Goal: Task Accomplishment & Management: Use online tool/utility

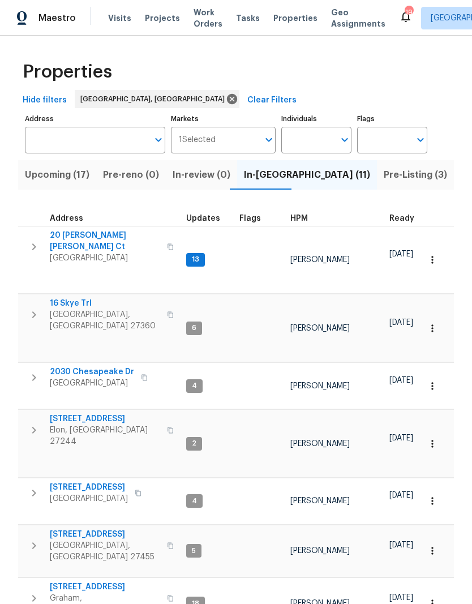
click at [104, 481] on span "[STREET_ADDRESS]" at bounding box center [89, 486] width 78 height 11
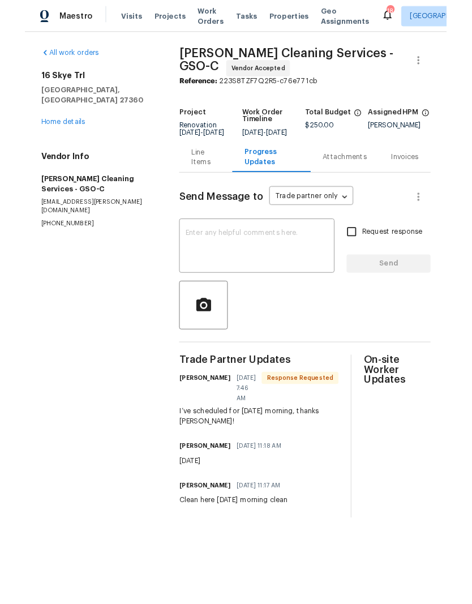
scroll to position [1, 0]
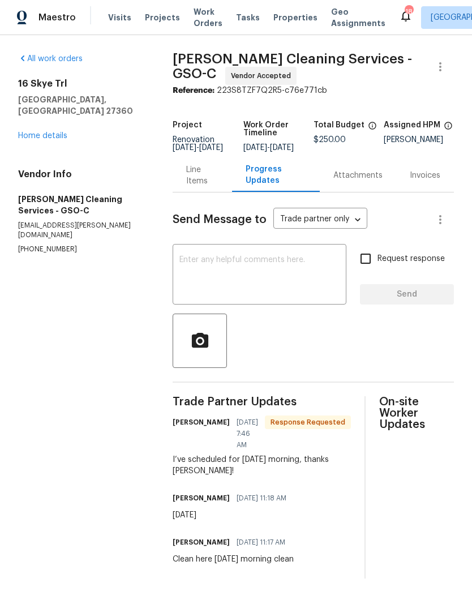
click at [279, 20] on span "Properties" at bounding box center [295, 17] width 44 height 11
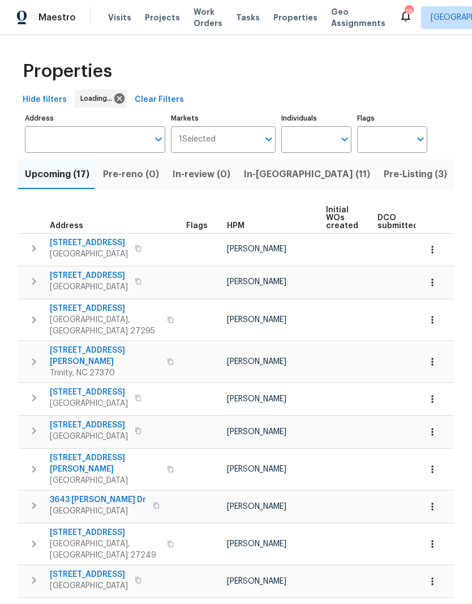
scroll to position [1, 0]
click at [279, 14] on span "Properties" at bounding box center [295, 17] width 44 height 11
click at [278, 23] on span "Properties" at bounding box center [295, 17] width 44 height 11
click at [278, 16] on span "Properties" at bounding box center [295, 17] width 44 height 11
click at [280, 18] on span "Properties" at bounding box center [295, 17] width 44 height 11
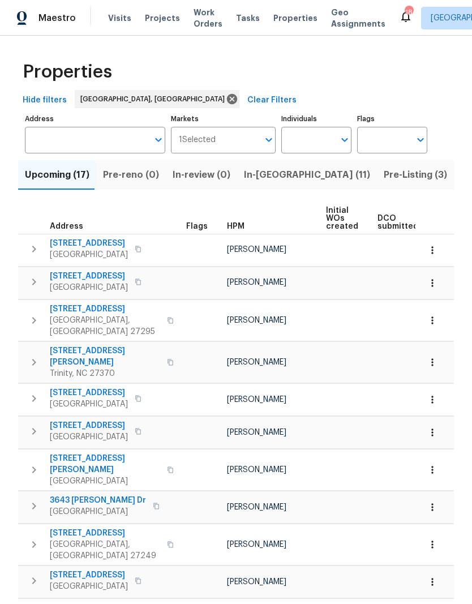
click at [278, 19] on span "Properties" at bounding box center [295, 17] width 44 height 11
click at [275, 19] on span "Properties" at bounding box center [295, 17] width 44 height 11
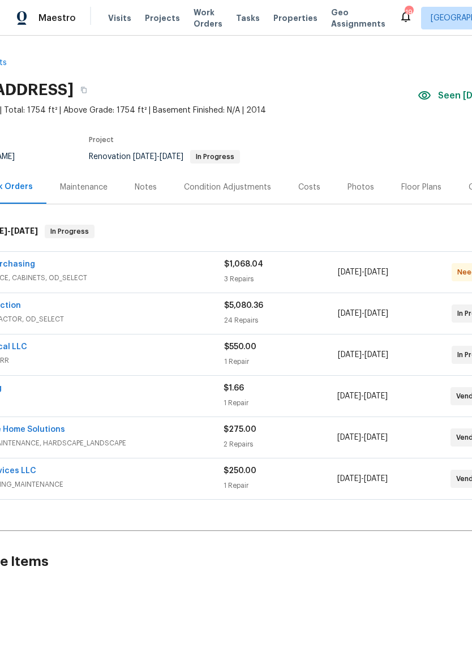
scroll to position [1, 75]
click at [149, 187] on div "Notes" at bounding box center [148, 187] width 22 height 11
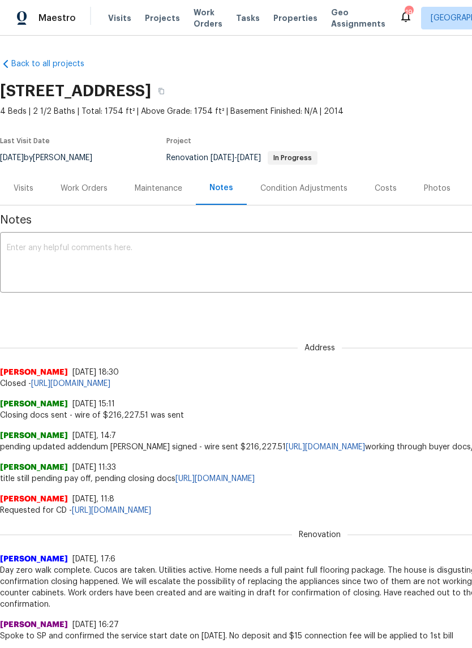
click at [85, 188] on div "Work Orders" at bounding box center [84, 188] width 47 height 11
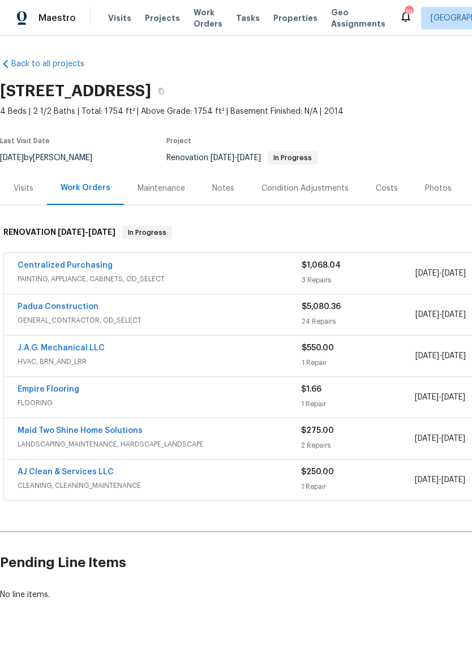
click at [68, 304] on link "Padua Construction" at bounding box center [58, 307] width 81 height 8
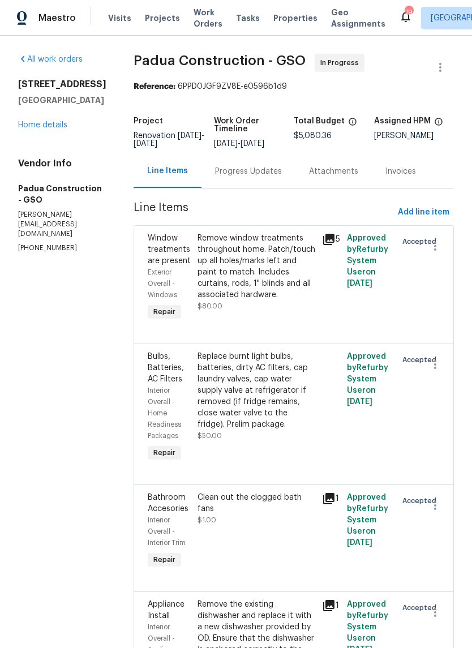
scroll to position [1, 0]
click at [248, 163] on div "Progress Updates" at bounding box center [248, 170] width 94 height 33
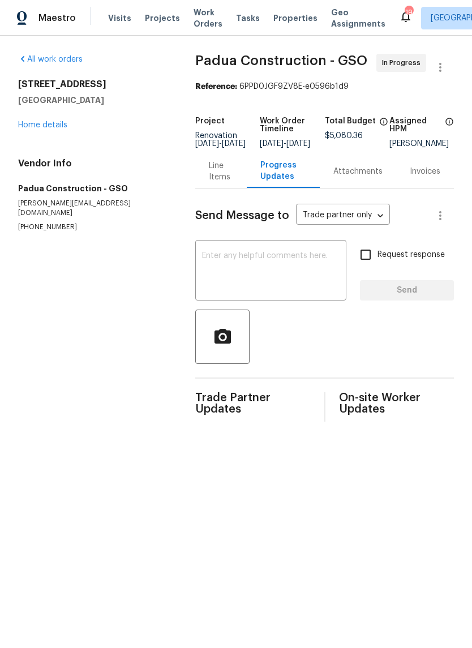
click at [55, 123] on link "Home details" at bounding box center [42, 125] width 49 height 8
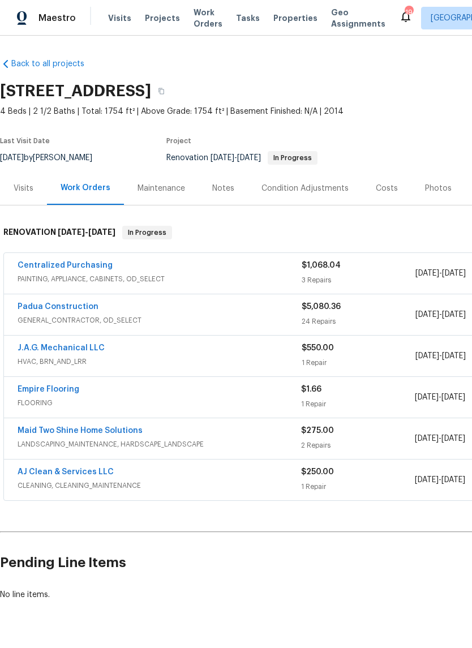
click at [150, 21] on span "Projects" at bounding box center [162, 17] width 35 height 11
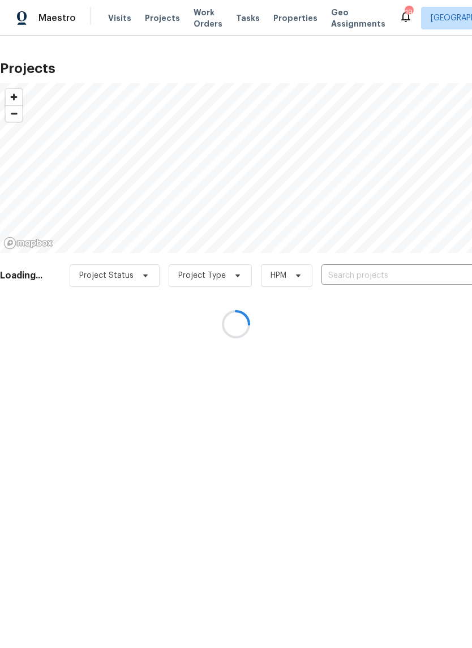
click at [361, 285] on div at bounding box center [236, 324] width 472 height 648
click at [356, 266] on div at bounding box center [236, 324] width 472 height 648
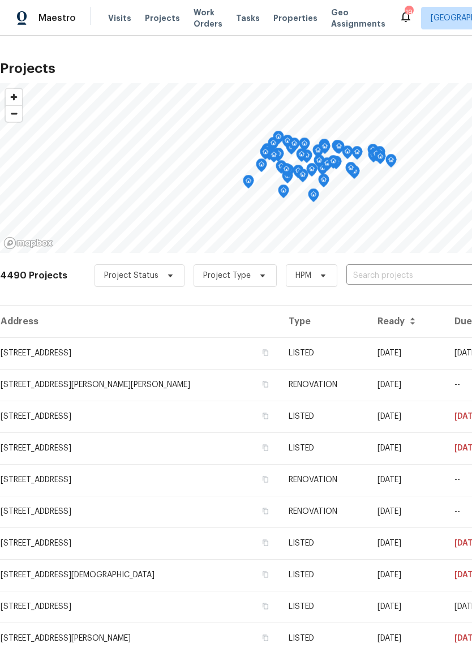
click at [390, 276] on input "text" at bounding box center [411, 276] width 130 height 18
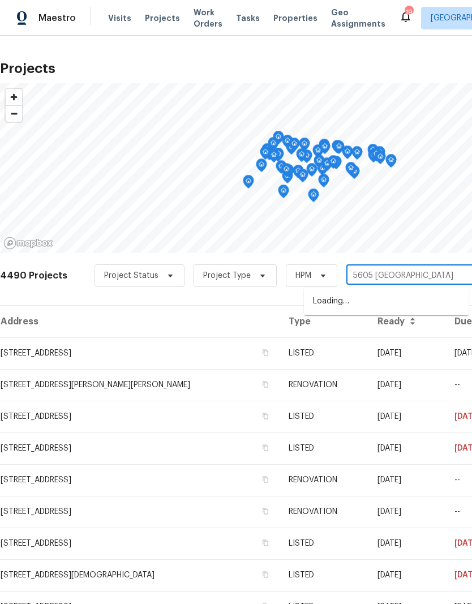
type input "5605 southstone"
click at [368, 309] on li "5605 Southstone Dr, Greensboro, NC 27406" at bounding box center [386, 301] width 165 height 19
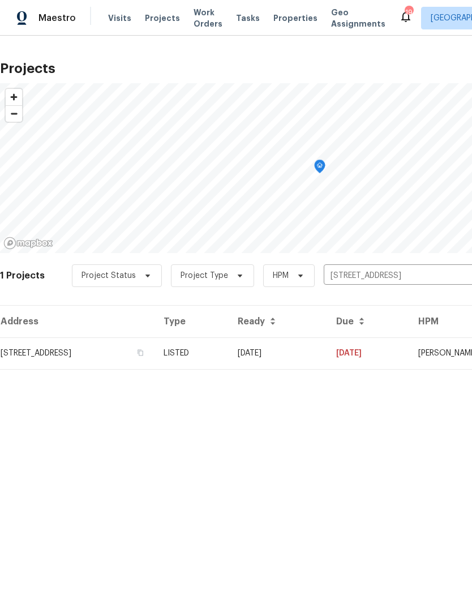
click at [327, 350] on td "08/13/25" at bounding box center [278, 353] width 98 height 32
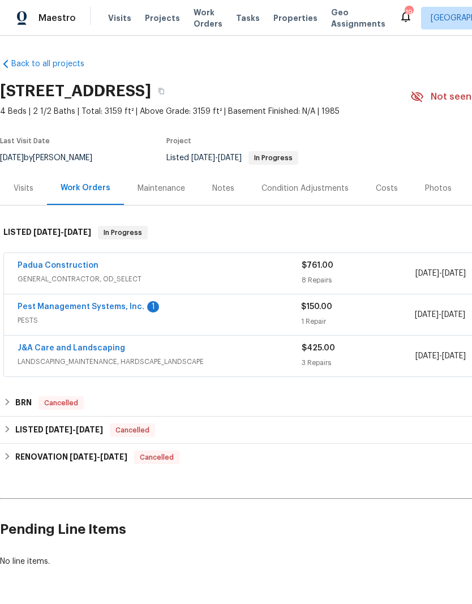
click at [102, 309] on link "Pest Management Systems, Inc." at bounding box center [81, 307] width 127 height 8
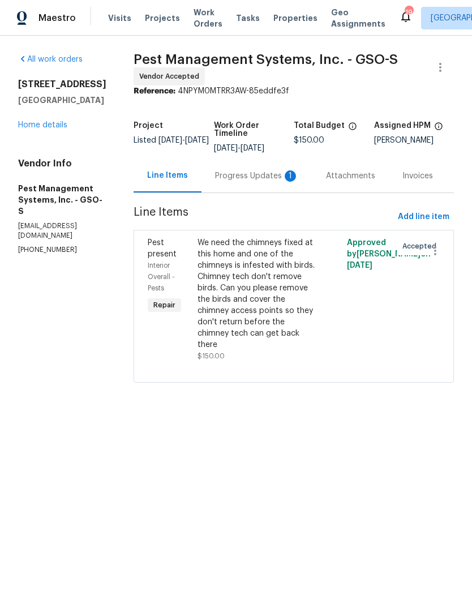
click at [236, 180] on div "Progress Updates 1" at bounding box center [257, 175] width 84 height 11
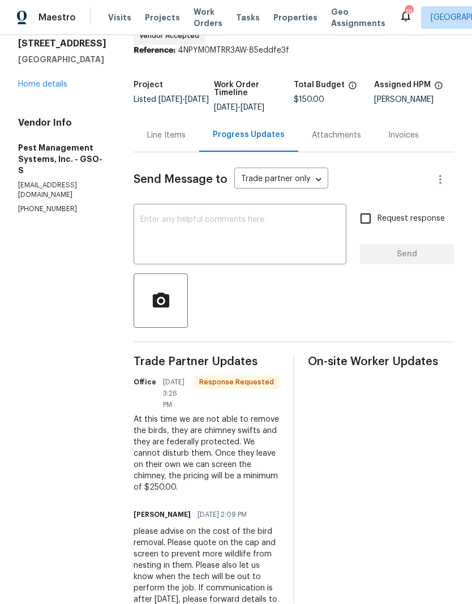
scroll to position [45, 0]
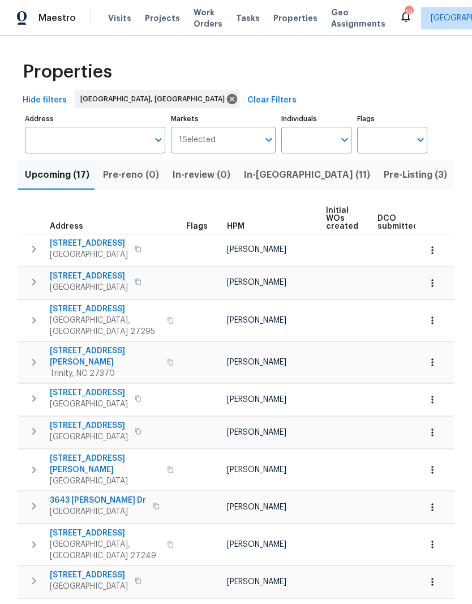
click at [383, 177] on span "Pre-Listing (3)" at bounding box center [414, 175] width 63 height 16
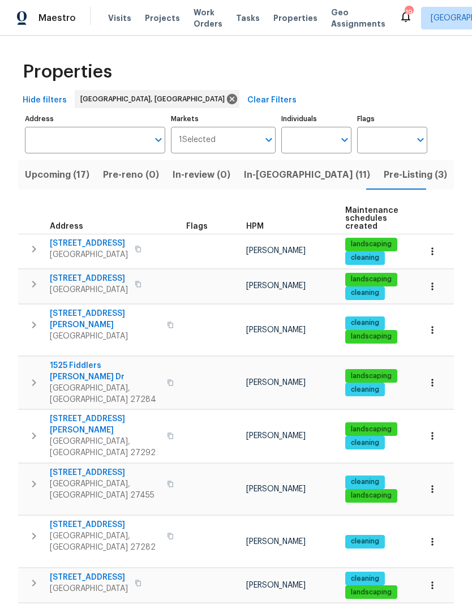
click at [276, 178] on span "In-[GEOGRAPHIC_DATA] (11)" at bounding box center [307, 175] width 126 height 16
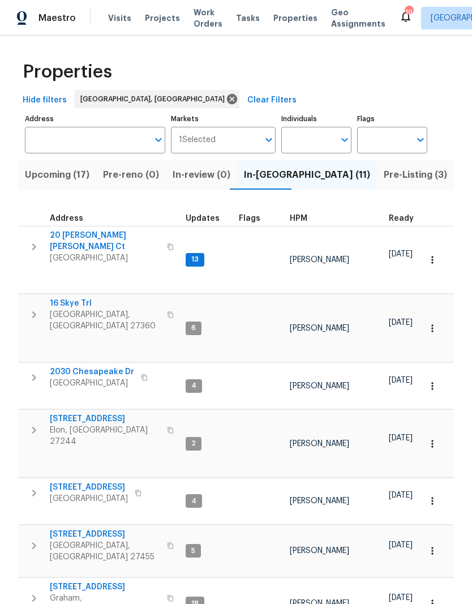
scroll to position [9, 1]
click at [92, 481] on span "[STREET_ADDRESS]" at bounding box center [89, 486] width 78 height 11
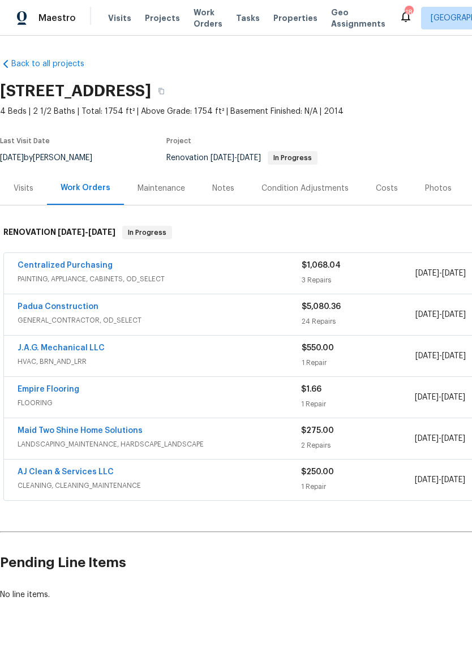
click at [59, 391] on link "Empire Flooring" at bounding box center [49, 389] width 62 height 8
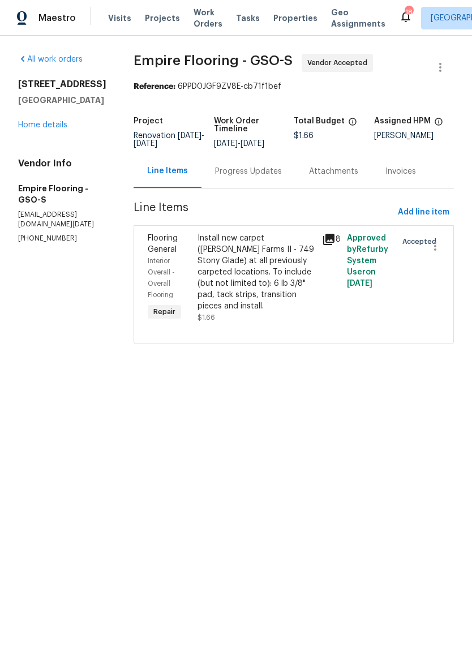
click at [257, 187] on div "Progress Updates" at bounding box center [248, 170] width 94 height 33
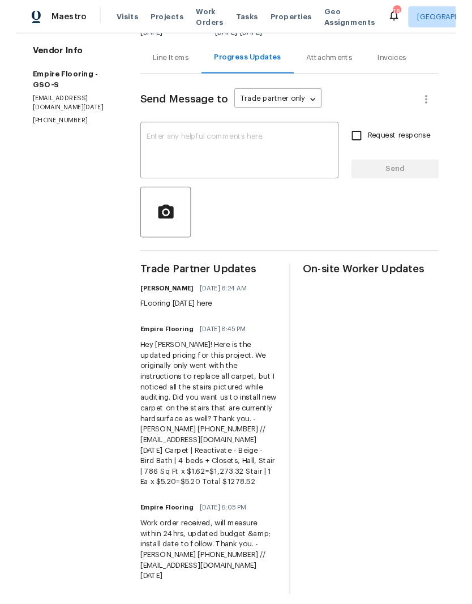
scroll to position [109, 0]
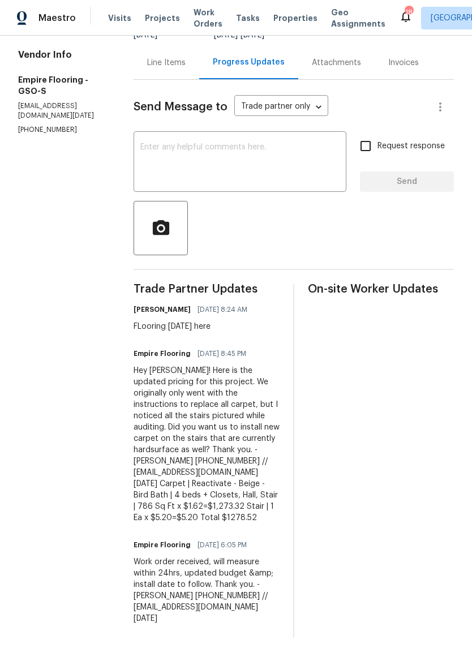
click at [182, 158] on textarea at bounding box center [239, 163] width 199 height 40
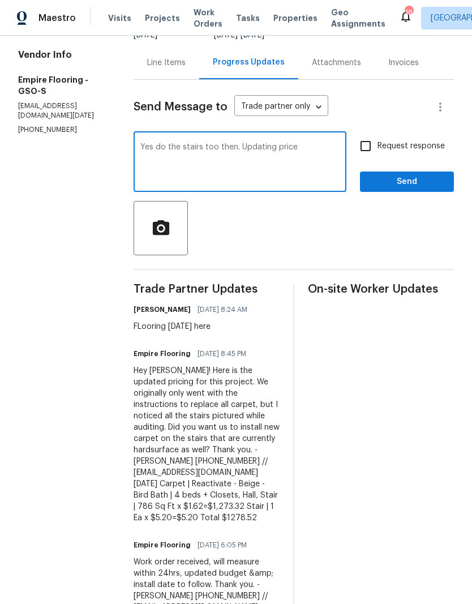
type textarea "Yes do the stairs too then. Updating price"
click at [357, 367] on div "On-site Worker Updates" at bounding box center [381, 460] width 146 height 354
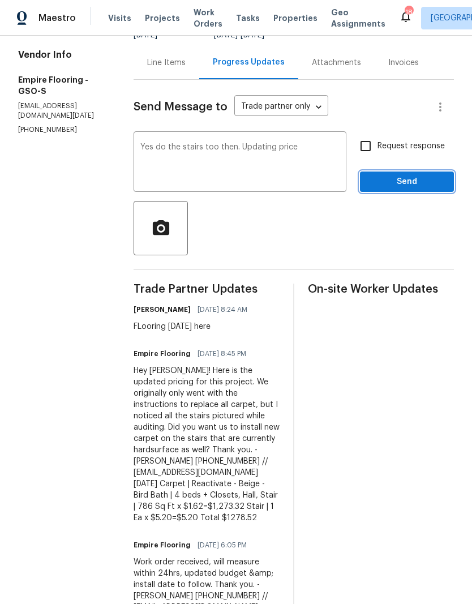
click at [402, 184] on span "Send" at bounding box center [407, 182] width 76 height 14
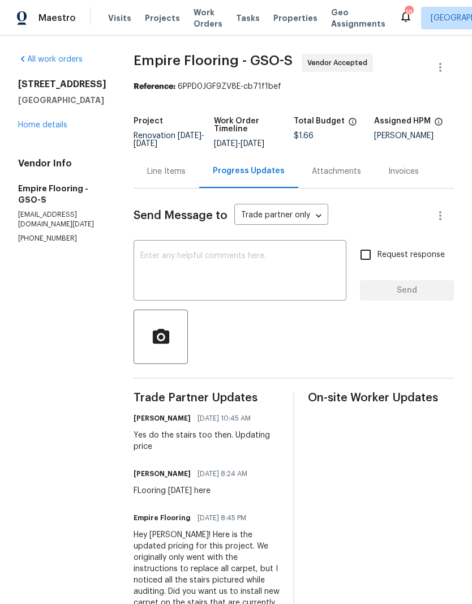
scroll to position [0, 0]
click at [57, 127] on link "Home details" at bounding box center [42, 125] width 49 height 8
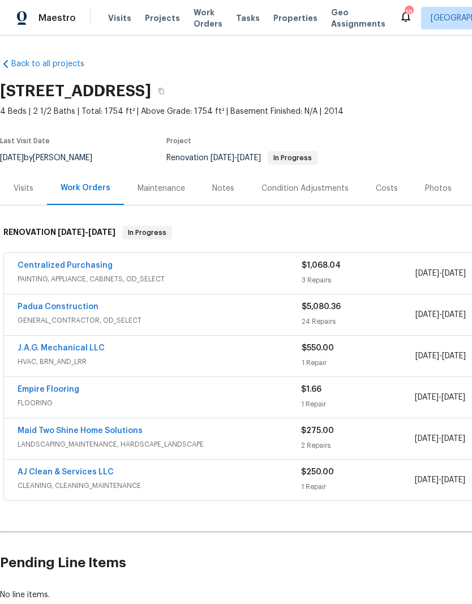
click at [52, 391] on link "Empire Flooring" at bounding box center [49, 389] width 62 height 8
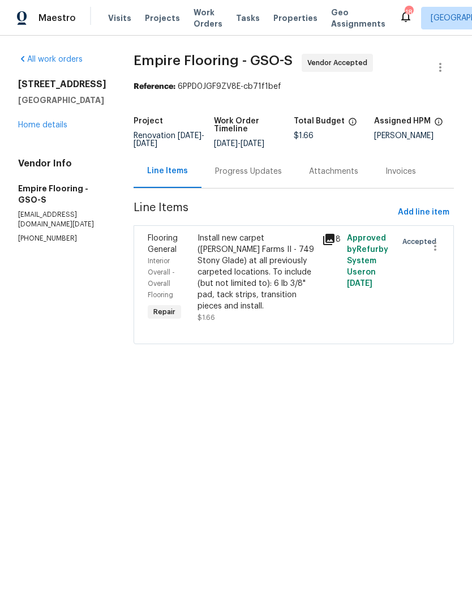
click at [256, 283] on div "Install new carpet ([PERSON_NAME] Farms II - 749 Stony Glade) at all previously…" at bounding box center [256, 271] width 118 height 79
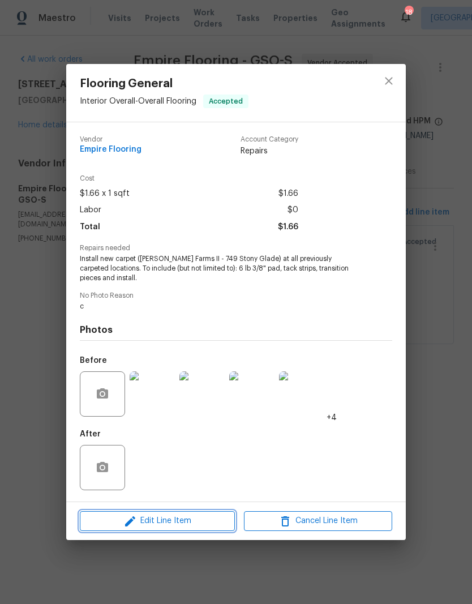
click at [181, 525] on span "Edit Line Item" at bounding box center [157, 521] width 148 height 14
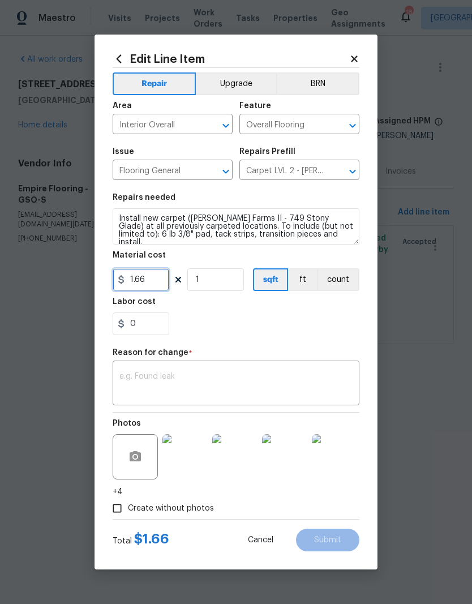
click at [161, 279] on input "1.66" at bounding box center [141, 279] width 57 height 23
type input "1278.52"
click at [278, 312] on div "Labor cost" at bounding box center [236, 305] width 247 height 15
click at [214, 386] on textarea at bounding box center [235, 384] width 233 height 24
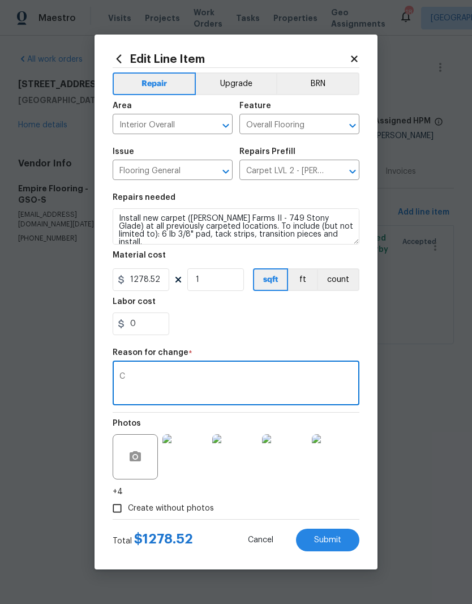
type textarea "C"
click at [305, 337] on section "Repairs needed Install new carpet ([PERSON_NAME] Farms II - 749 Stony Glade) at…" at bounding box center [236, 264] width 247 height 155
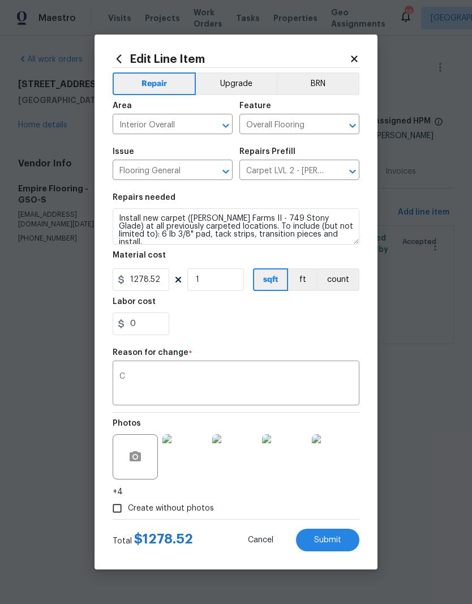
click at [341, 536] on button "Submit" at bounding box center [327, 539] width 63 height 23
type input "1.66"
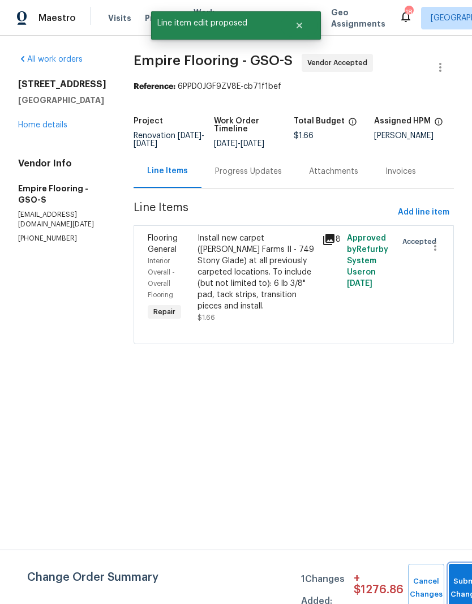
click at [450, 577] on button "Submit Changes" at bounding box center [467, 587] width 36 height 49
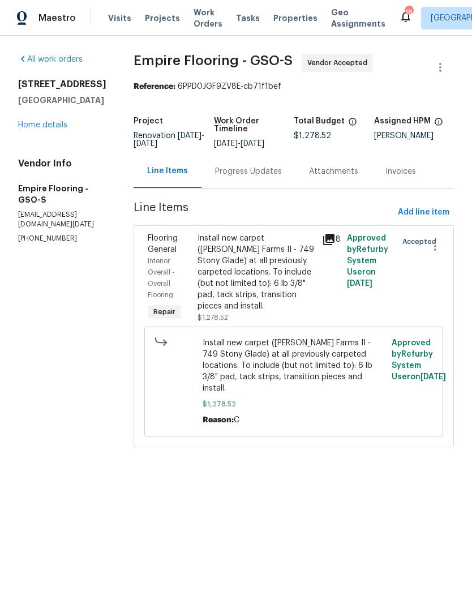
click at [60, 125] on link "Home details" at bounding box center [42, 125] width 49 height 8
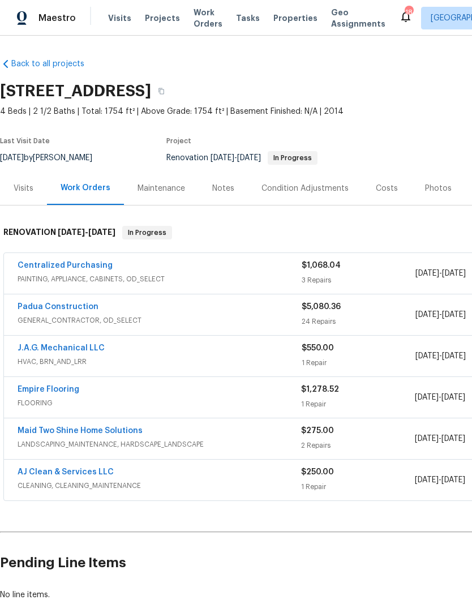
click at [61, 391] on link "Empire Flooring" at bounding box center [49, 389] width 62 height 8
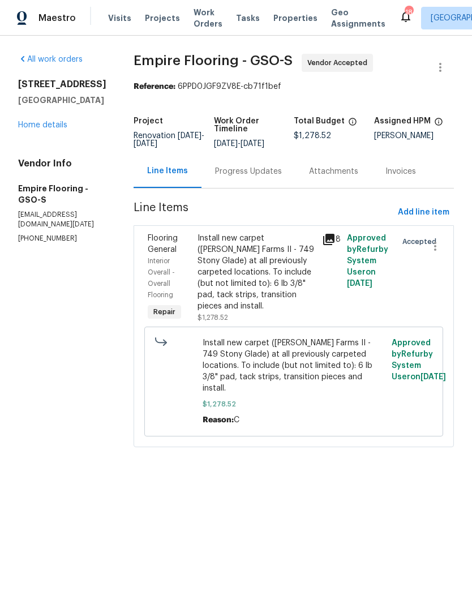
click at [261, 177] on div "Progress Updates" at bounding box center [248, 171] width 67 height 11
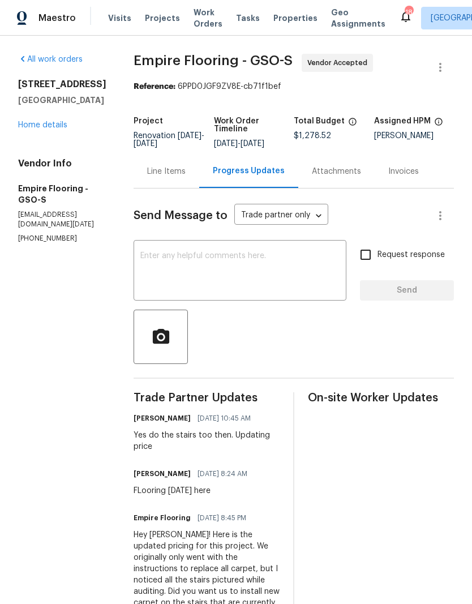
click at [229, 287] on textarea at bounding box center [239, 272] width 199 height 40
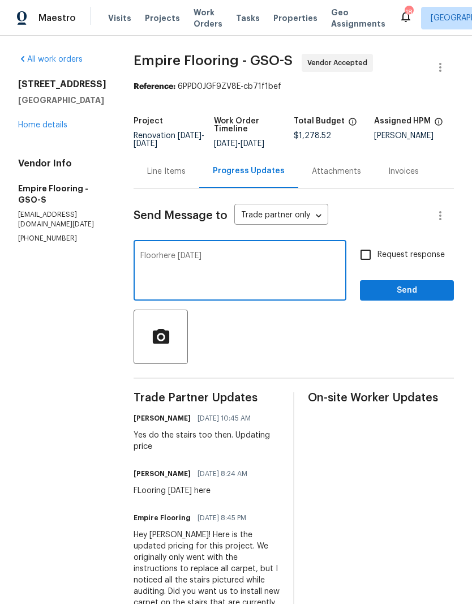
type textarea "Floorhere [DATE]"
click at [396, 298] on span "Send" at bounding box center [407, 290] width 76 height 14
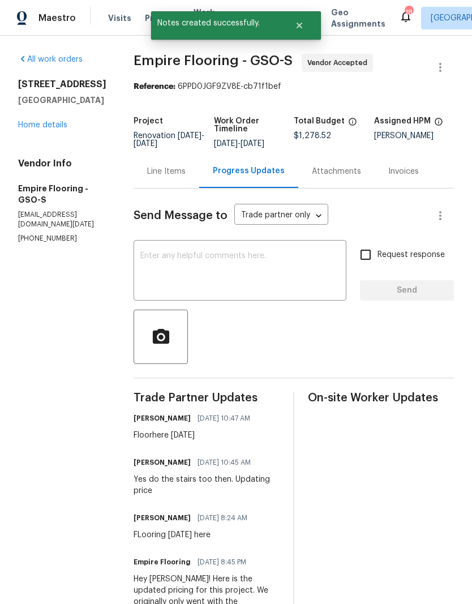
click at [57, 128] on link "Home details" at bounding box center [42, 125] width 49 height 8
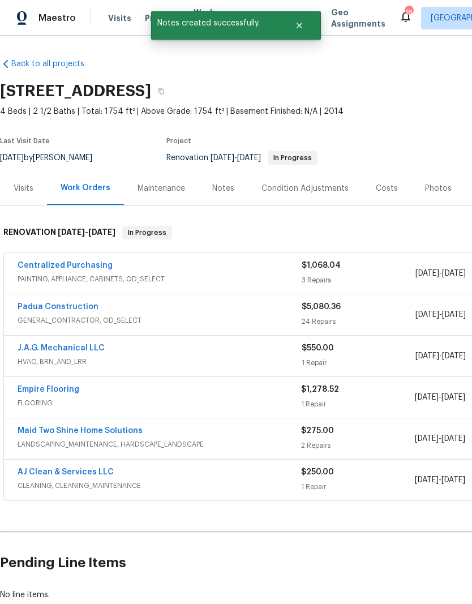
click at [221, 187] on div "Notes" at bounding box center [223, 188] width 22 height 11
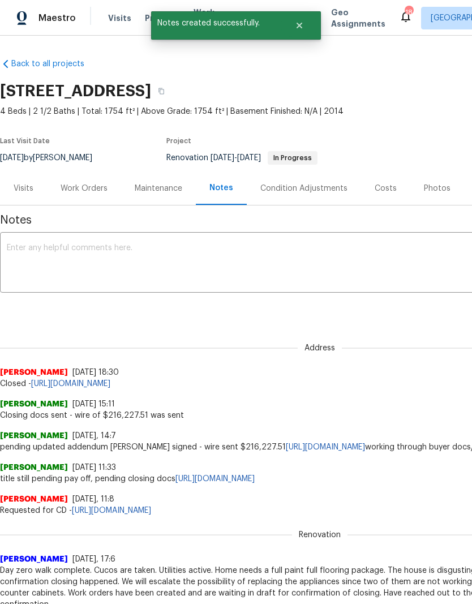
click at [83, 249] on textarea at bounding box center [320, 264] width 626 height 40
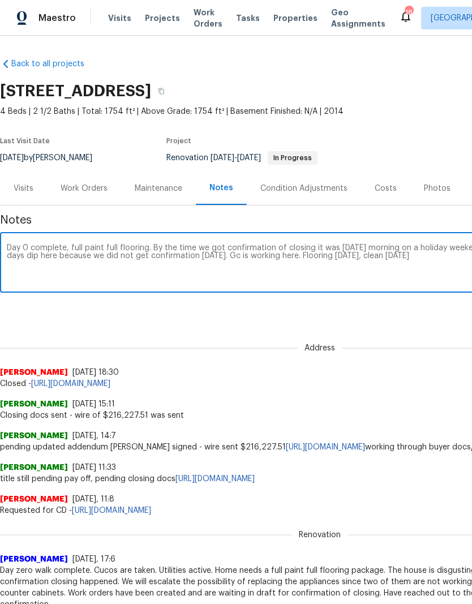
type textarea "Day 0 complete, full paint full flooring. By the time we got confirmation of cl…"
click at [405, 333] on div "Address [PERSON_NAME] [DATE] 18:30 Closed - [URL][DOMAIN_NAME]" at bounding box center [319, 359] width 639 height 60
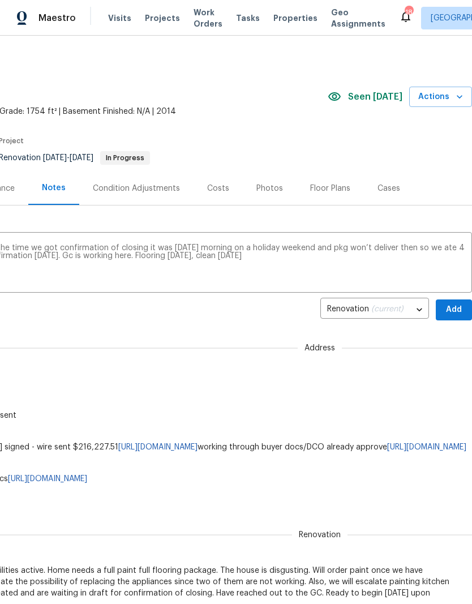
scroll to position [0, 167]
click at [453, 307] on span "Add" at bounding box center [454, 310] width 18 height 14
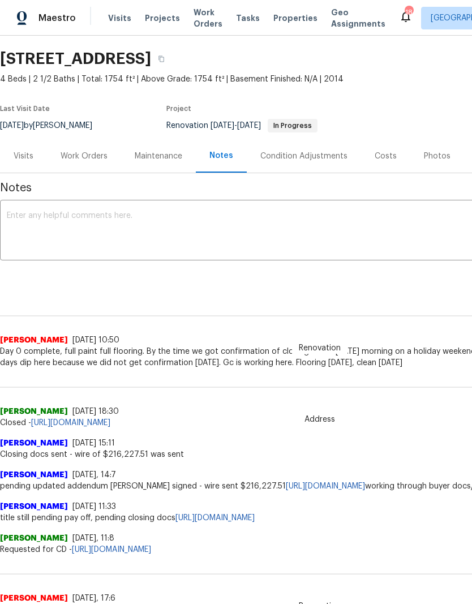
scroll to position [33, 0]
click at [222, 585] on div "Renovation [PERSON_NAME] [DATE], 17:6 Day zero walk complete. Cucos are taken. …" at bounding box center [319, 601] width 639 height 94
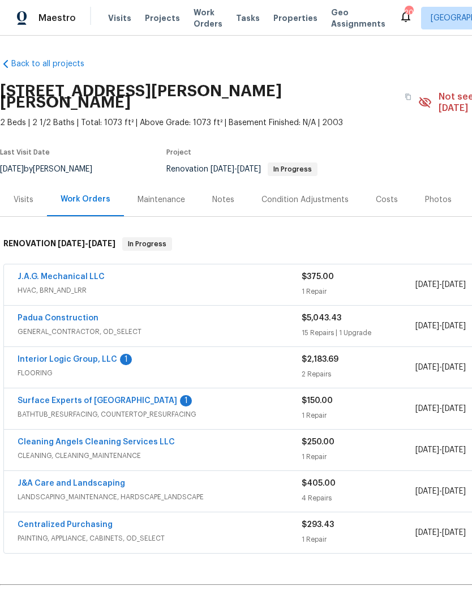
click at [67, 273] on link "J.A.G. Mechanical LLC" at bounding box center [61, 277] width 87 height 8
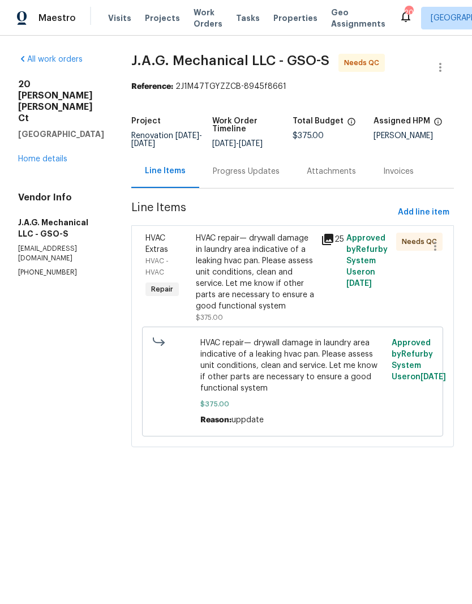
click at [260, 175] on div "Progress Updates" at bounding box center [246, 171] width 67 height 11
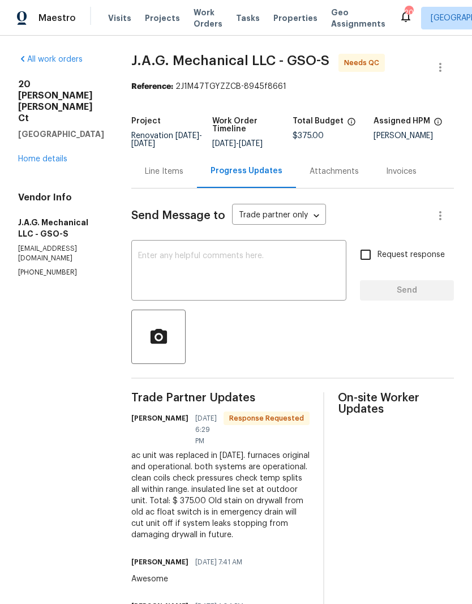
click at [204, 281] on textarea at bounding box center [238, 272] width 201 height 40
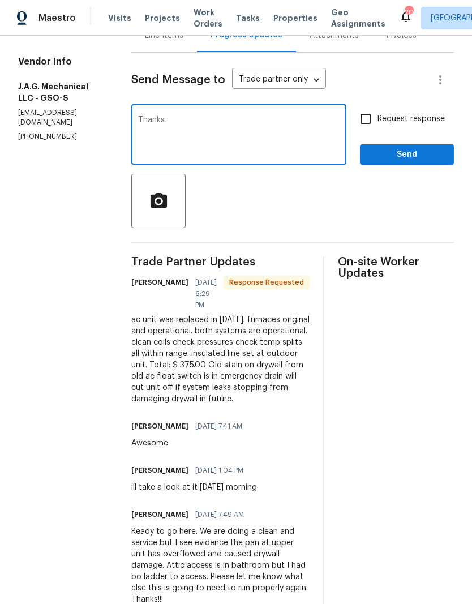
scroll to position [135, 0]
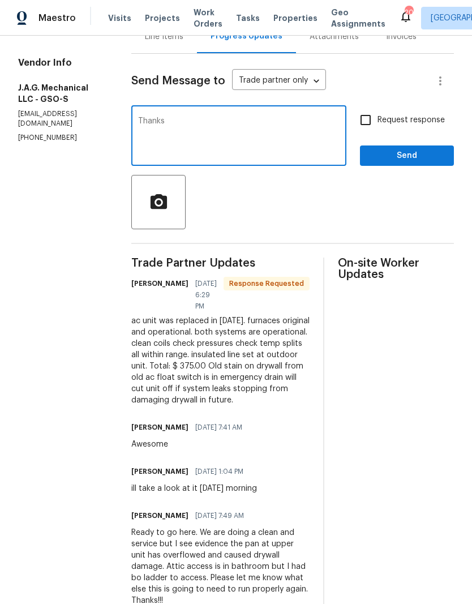
type textarea "Thanks"
click at [426, 163] on span "Send" at bounding box center [407, 156] width 76 height 14
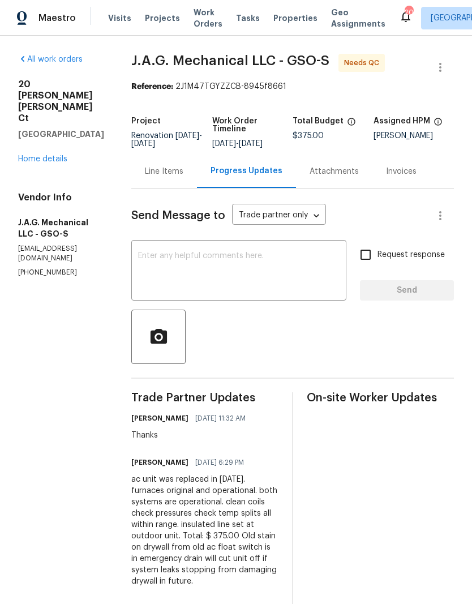
scroll to position [0, 0]
click at [50, 155] on link "Home details" at bounding box center [42, 159] width 49 height 8
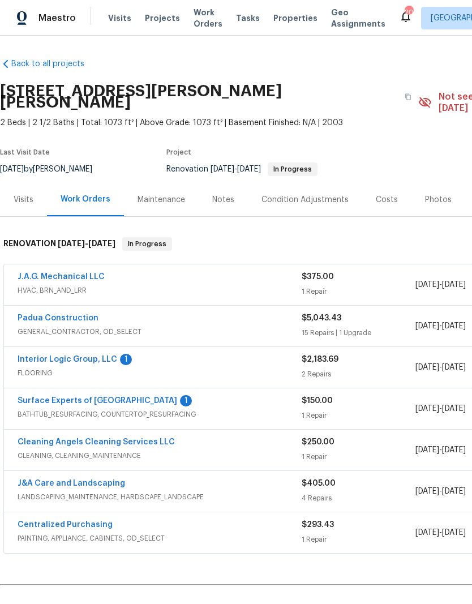
click at [65, 273] on link "J.A.G. Mechanical LLC" at bounding box center [61, 277] width 87 height 8
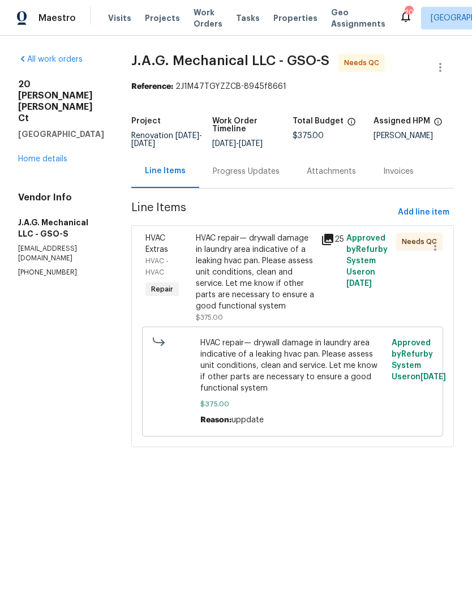
click at [268, 267] on div "HVAC repair— drywall damage in laundry area indicative of a leaking hvac pan. P…" at bounding box center [255, 271] width 119 height 79
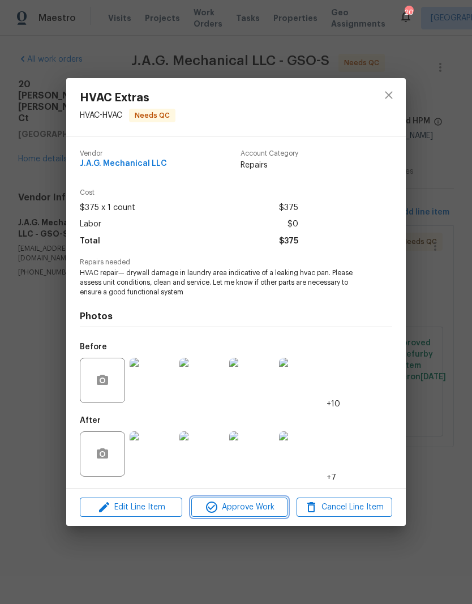
click at [252, 512] on span "Approve Work" at bounding box center [239, 507] width 89 height 14
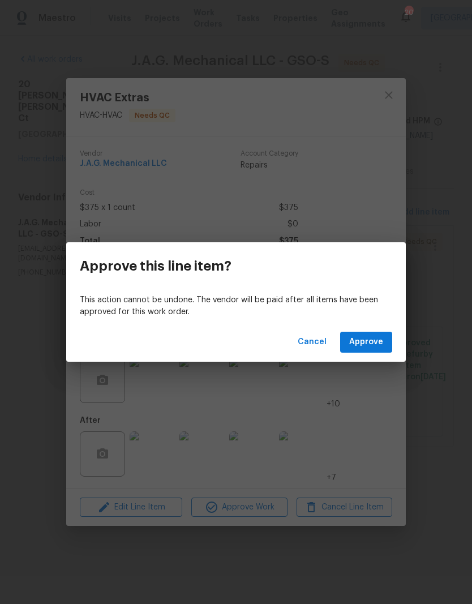
click at [381, 338] on span "Approve" at bounding box center [366, 342] width 34 height 14
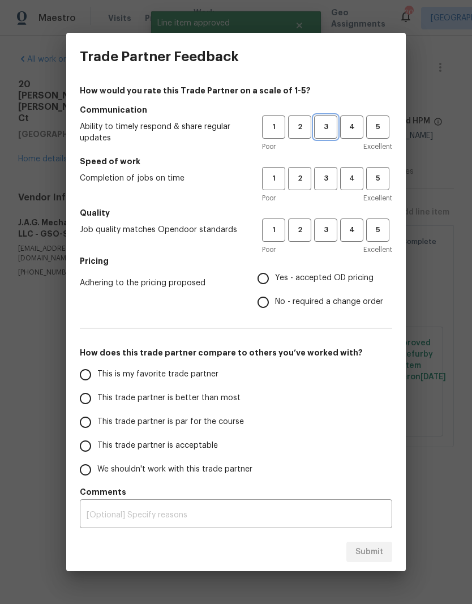
click at [333, 125] on span "3" at bounding box center [325, 126] width 21 height 13
click at [325, 181] on span "3" at bounding box center [325, 178] width 21 height 13
click at [327, 221] on button "3" at bounding box center [325, 229] width 23 height 23
click at [274, 278] on input "Yes - accepted OD pricing" at bounding box center [263, 278] width 24 height 24
radio input "true"
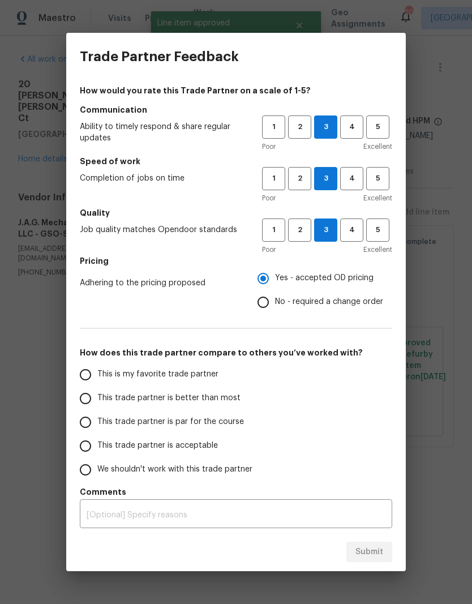
click at [208, 376] on span "This is my favorite trade partner" at bounding box center [157, 374] width 121 height 12
click at [97, 376] on input "This is my favorite trade partner" at bounding box center [86, 375] width 24 height 24
click at [374, 551] on span "Submit" at bounding box center [369, 552] width 28 height 14
radio input "true"
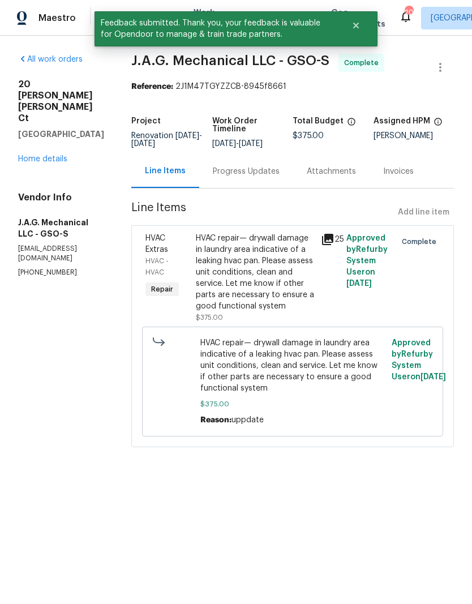
click at [57, 155] on link "Home details" at bounding box center [42, 159] width 49 height 8
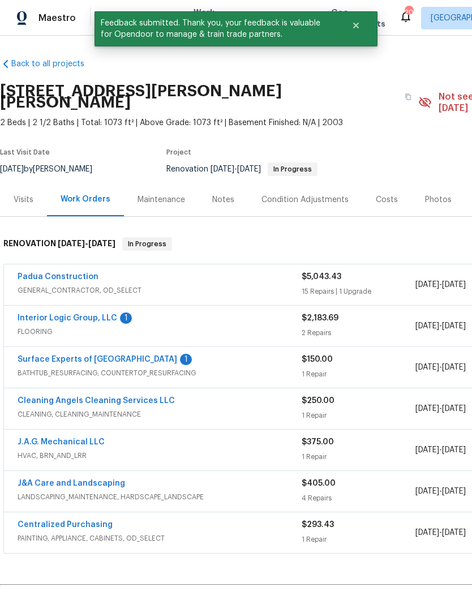
click at [98, 314] on link "Interior Logic Group, LLC" at bounding box center [68, 318] width 100 height 8
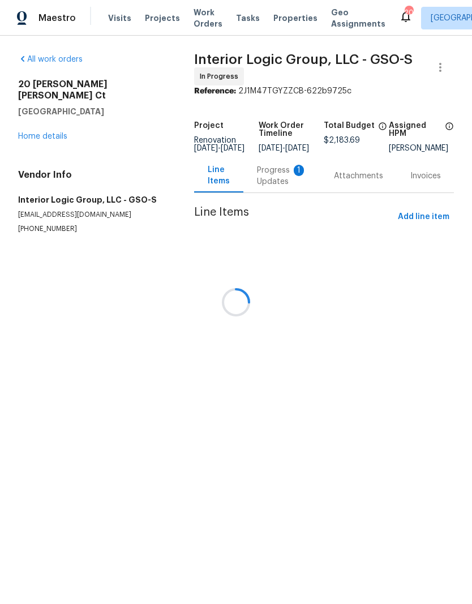
click at [278, 178] on div "Progress Updates 1" at bounding box center [282, 176] width 50 height 23
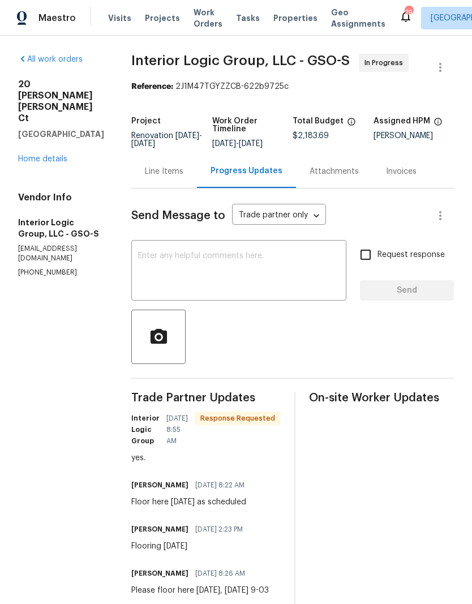
click at [223, 284] on textarea at bounding box center [238, 272] width 201 height 40
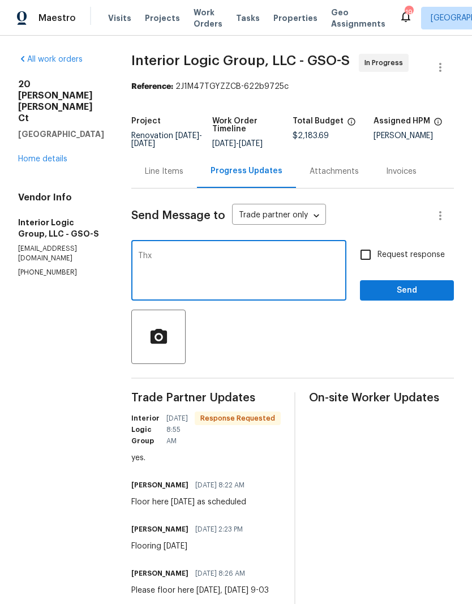
type textarea "Thx"
click at [399, 298] on span "Send" at bounding box center [407, 290] width 76 height 14
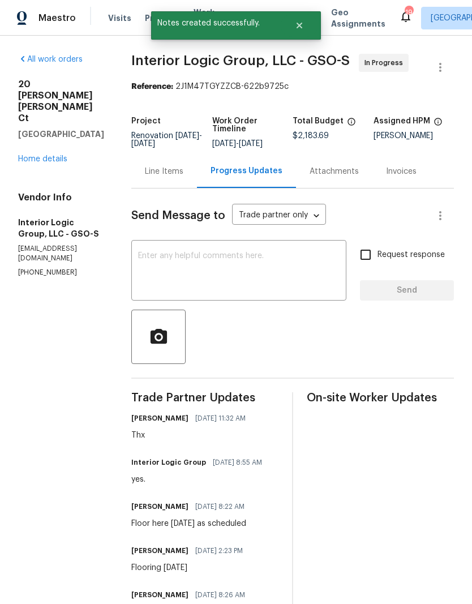
click at [57, 155] on link "Home details" at bounding box center [42, 159] width 49 height 8
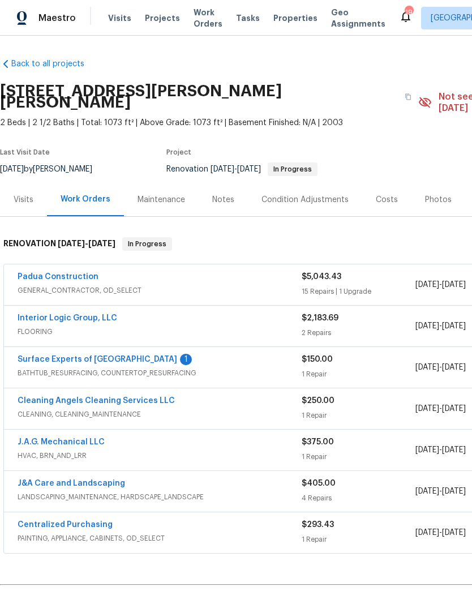
click at [83, 314] on link "Interior Logic Group, LLC" at bounding box center [68, 318] width 100 height 8
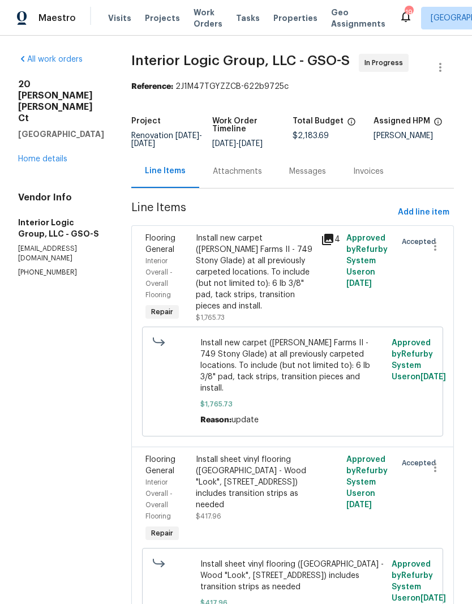
click at [262, 177] on div "Attachments" at bounding box center [237, 171] width 49 height 11
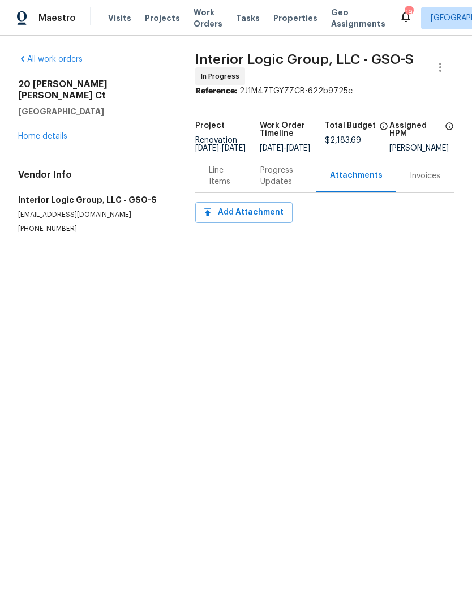
click at [225, 187] on div "Line Items" at bounding box center [221, 176] width 24 height 23
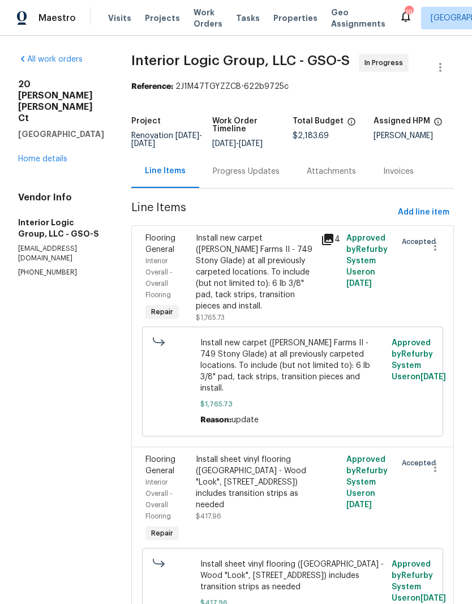
click at [269, 177] on div "Progress Updates" at bounding box center [246, 171] width 67 height 11
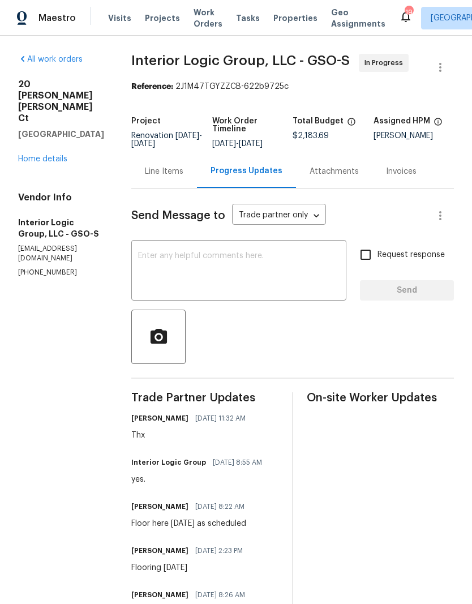
click at [235, 273] on textarea at bounding box center [238, 272] width 201 height 40
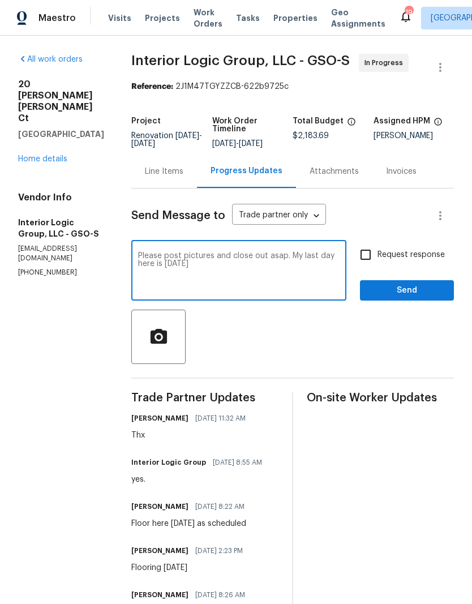
type textarea "Please post pictures and close out asap. My last day here is tomorrow"
click at [416, 298] on span "Send" at bounding box center [407, 290] width 76 height 14
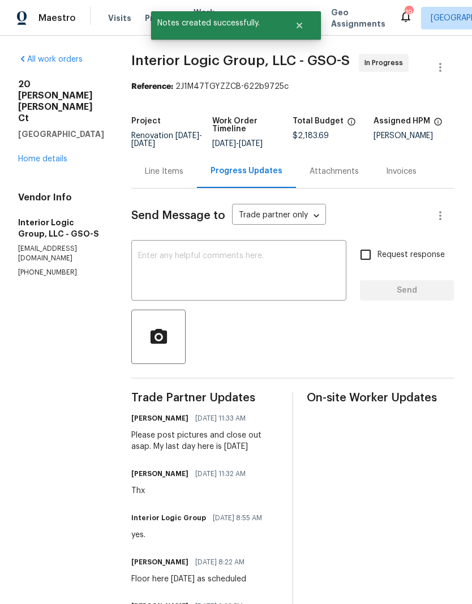
click at [51, 155] on link "Home details" at bounding box center [42, 159] width 49 height 8
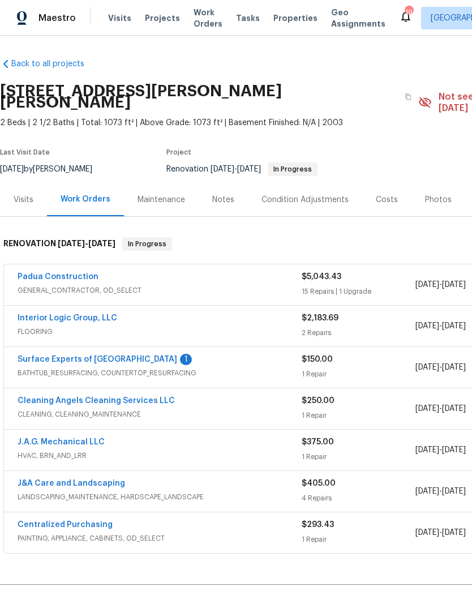
click at [97, 355] on link "Surface Experts of Winston-Salem" at bounding box center [98, 359] width 160 height 8
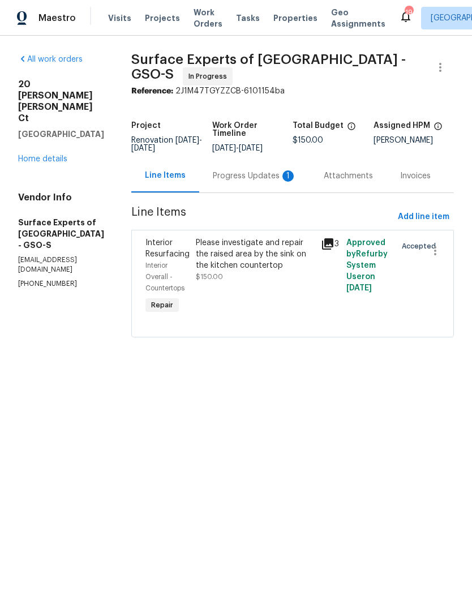
click at [253, 182] on div "Progress Updates 1" at bounding box center [255, 175] width 84 height 11
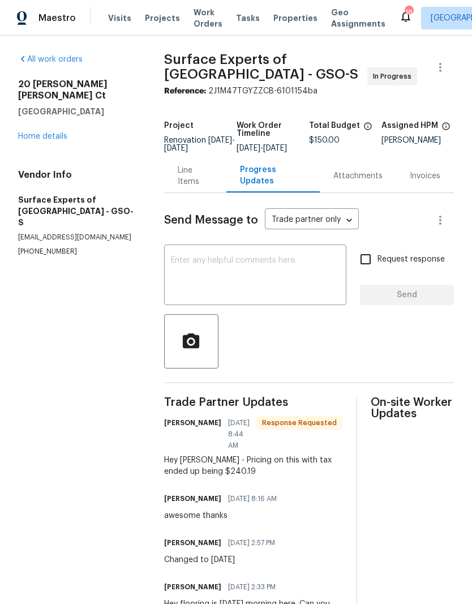
click at [189, 185] on div "Line Items" at bounding box center [195, 176] width 35 height 23
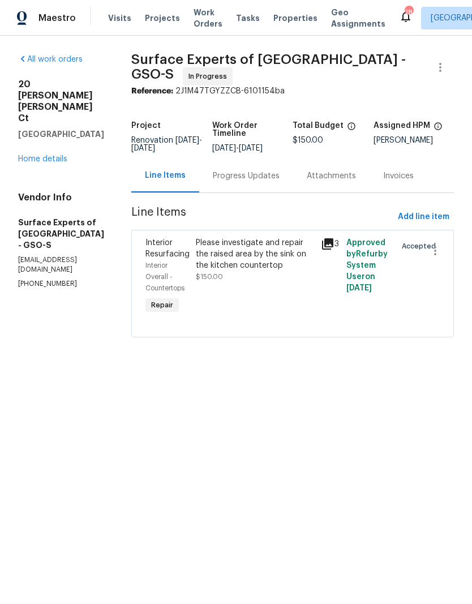
click at [248, 262] on div "Please investigate and repair the raised area by the sink on the kitchen counte…" at bounding box center [255, 254] width 119 height 34
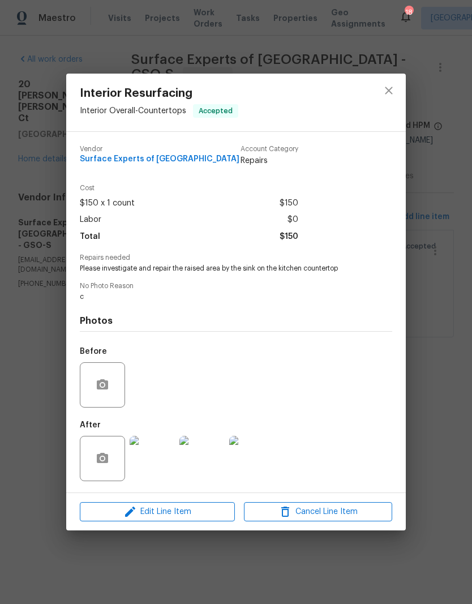
click at [196, 515] on span "Edit Line Item" at bounding box center [157, 512] width 148 height 14
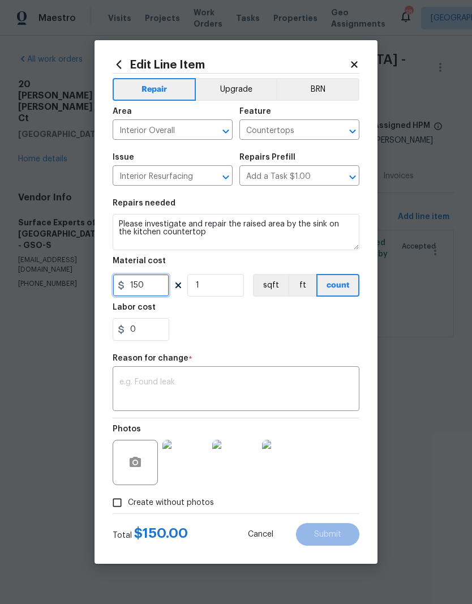
click at [157, 286] on input "150" at bounding box center [141, 285] width 57 height 23
type input "240.19"
click at [249, 330] on div "0" at bounding box center [236, 329] width 247 height 23
click at [185, 402] on textarea at bounding box center [235, 390] width 233 height 24
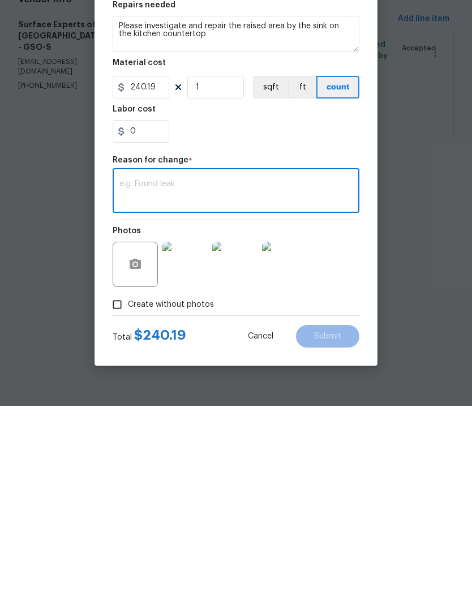
type textarea "Y"
type textarea "Update"
click at [335, 523] on button "Submit" at bounding box center [327, 534] width 63 height 23
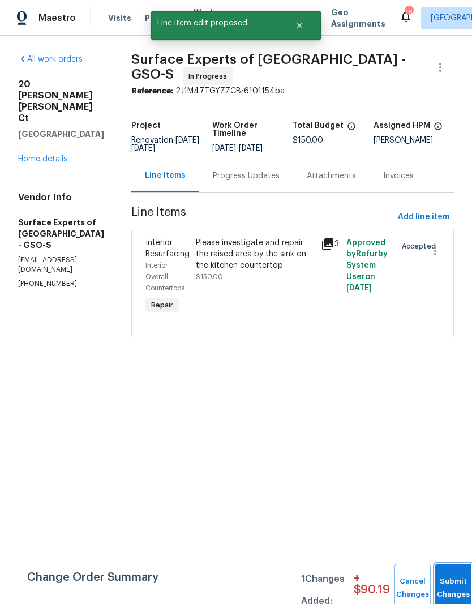
click at [452, 580] on button "Submit Changes" at bounding box center [453, 587] width 36 height 49
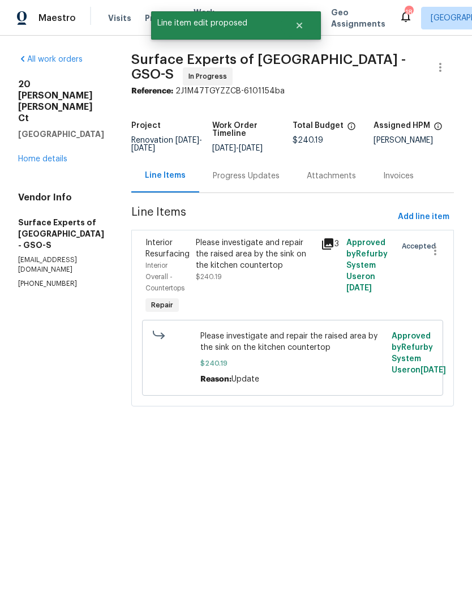
click at [50, 155] on link "Home details" at bounding box center [42, 159] width 49 height 8
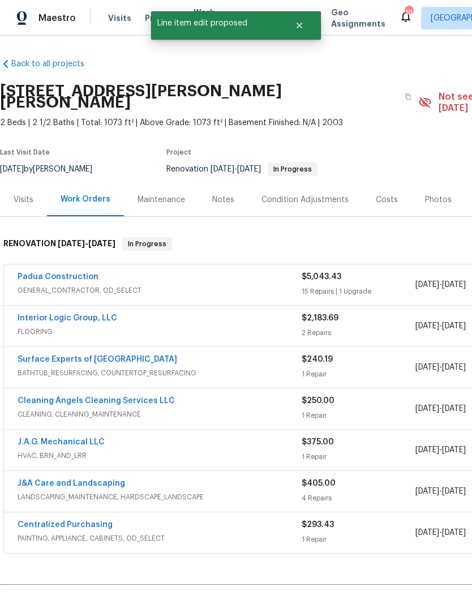
click at [77, 326] on span "FLOORING" at bounding box center [160, 331] width 284 height 11
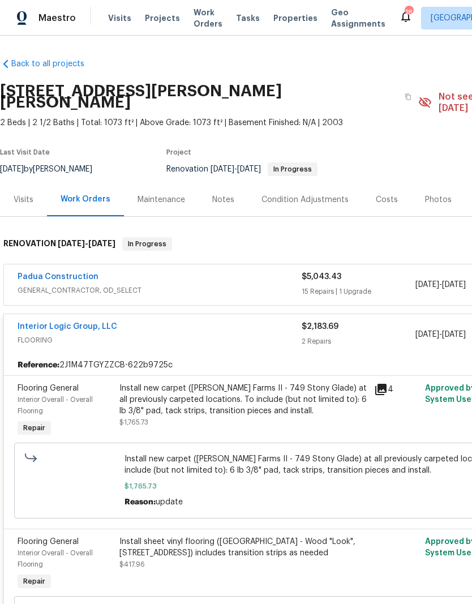
click at [65, 273] on link "Padua Construction" at bounding box center [58, 277] width 81 height 8
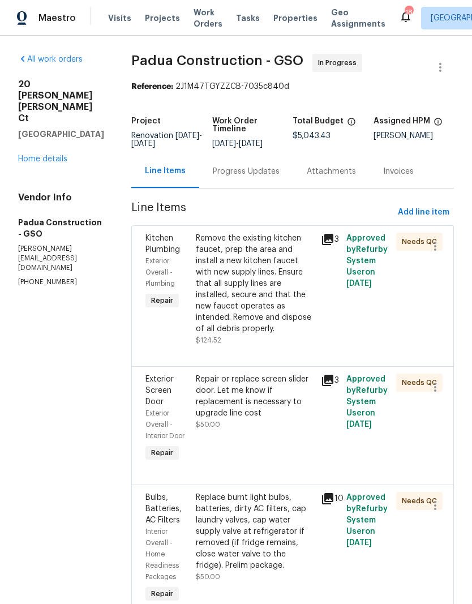
click at [51, 128] on h5 "Greensboro, NC 27407" at bounding box center [61, 133] width 86 height 11
click at [51, 159] on link "Home details" at bounding box center [42, 159] width 49 height 8
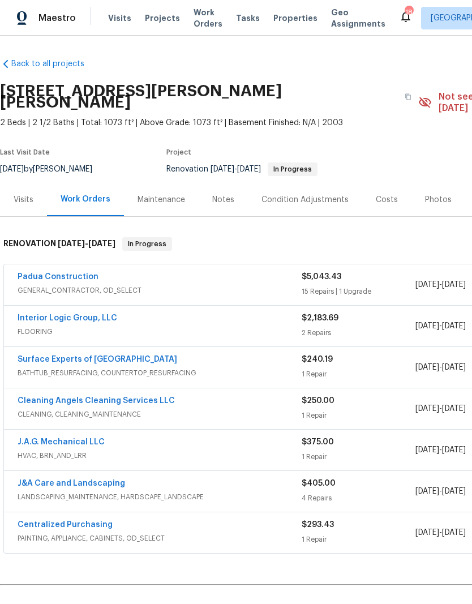
click at [94, 355] on link "Surface Experts of Winston-Salem" at bounding box center [98, 359] width 160 height 8
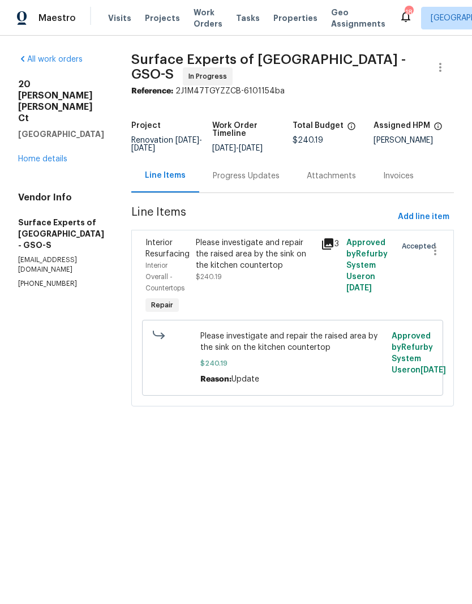
click at [253, 182] on div "Progress Updates" at bounding box center [246, 175] width 67 height 11
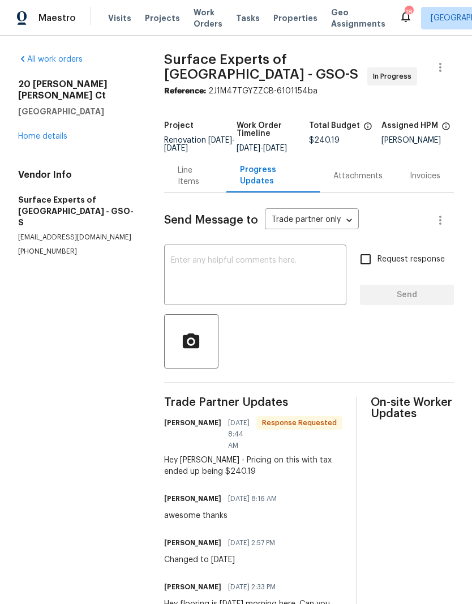
click at [208, 268] on textarea at bounding box center [255, 276] width 169 height 40
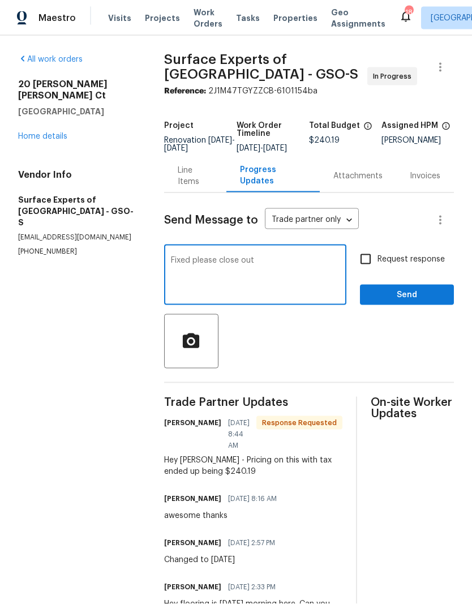
type textarea "Fixed please close out"
click at [410, 297] on span "Send" at bounding box center [407, 295] width 76 height 14
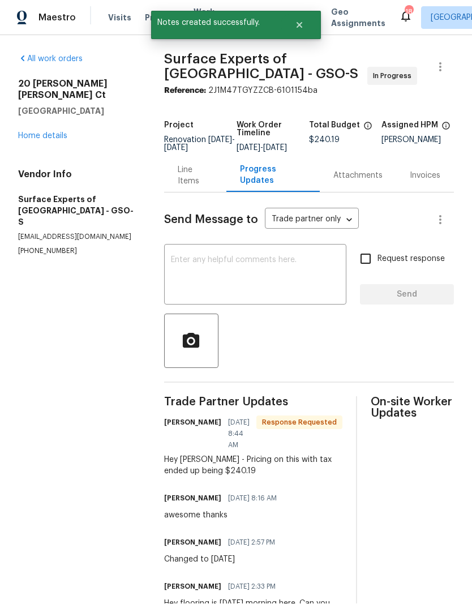
scroll to position [1, 0]
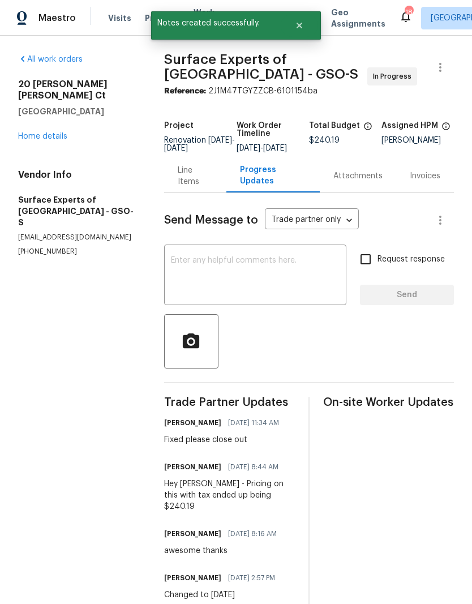
click at [48, 132] on link "Home details" at bounding box center [42, 136] width 49 height 8
